Goal: Transaction & Acquisition: Purchase product/service

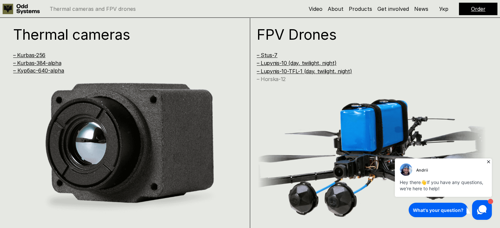
click at [278, 79] on link "– Horska-12" at bounding box center [271, 79] width 29 height 7
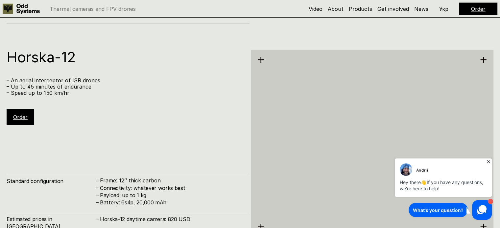
scroll to position [2060, 0]
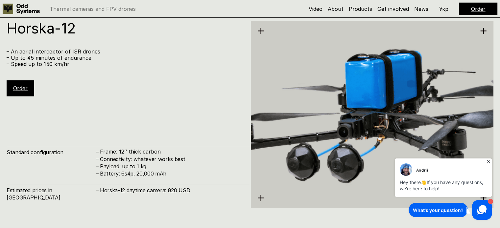
click at [26, 87] on link "Order" at bounding box center [20, 88] width 14 height 7
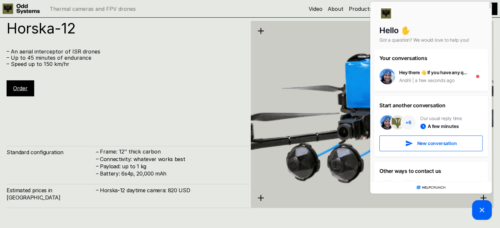
click at [250, 97] on div "Horska-12 – An aerial interceptor of ISR drones – Up to 45 minutes of endurance…" at bounding box center [250, 114] width 500 height 228
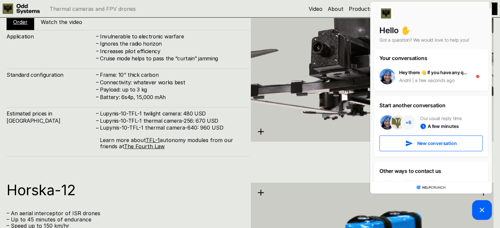
scroll to position [1895, 0]
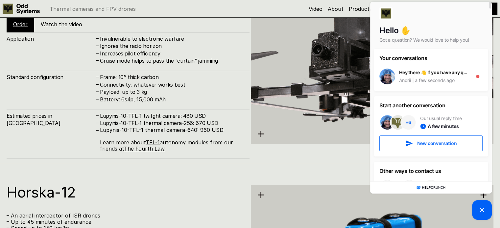
click at [289, 90] on img at bounding box center [372, 51] width 243 height 272
click at [243, 100] on div "Standard configuration – Frame: 10’’ thick carbon – Connectivity: whatever work…" at bounding box center [128, 87] width 243 height 32
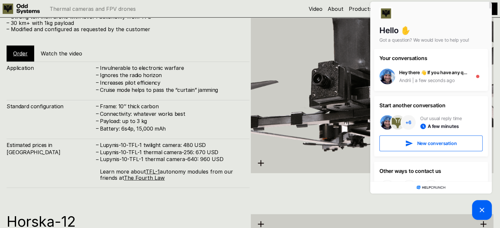
scroll to position [1863, 0]
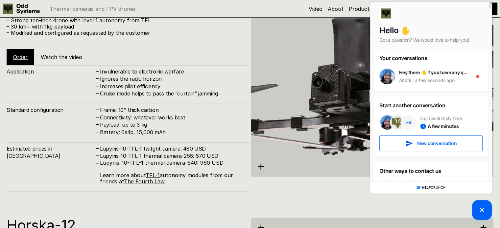
click at [195, 102] on div "Application – Invulnerable to electronic warfare – Ignores the radio horizon – …" at bounding box center [128, 128] width 243 height 126
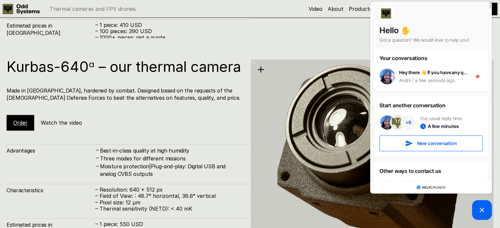
scroll to position [1107, 0]
